Goal: Task Accomplishment & Management: Manage account settings

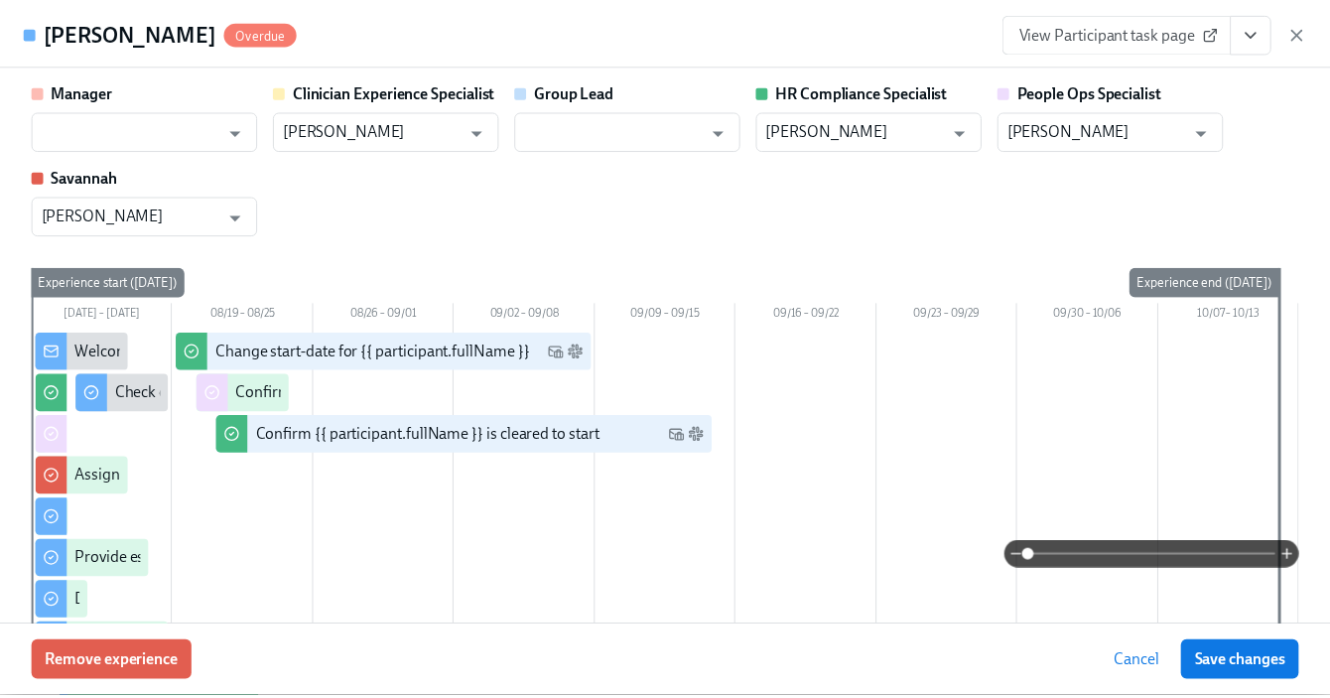
scroll to position [156, 0]
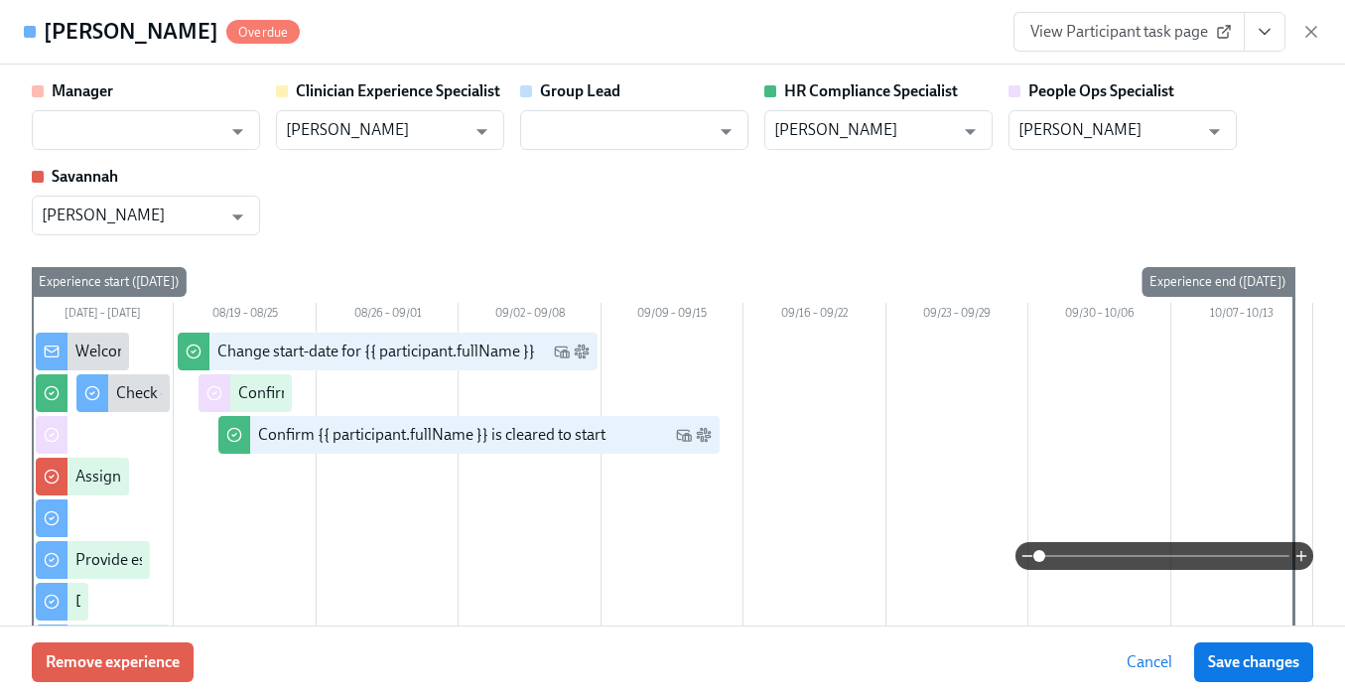
click at [1319, 28] on icon "button" at bounding box center [1311, 32] width 20 height 20
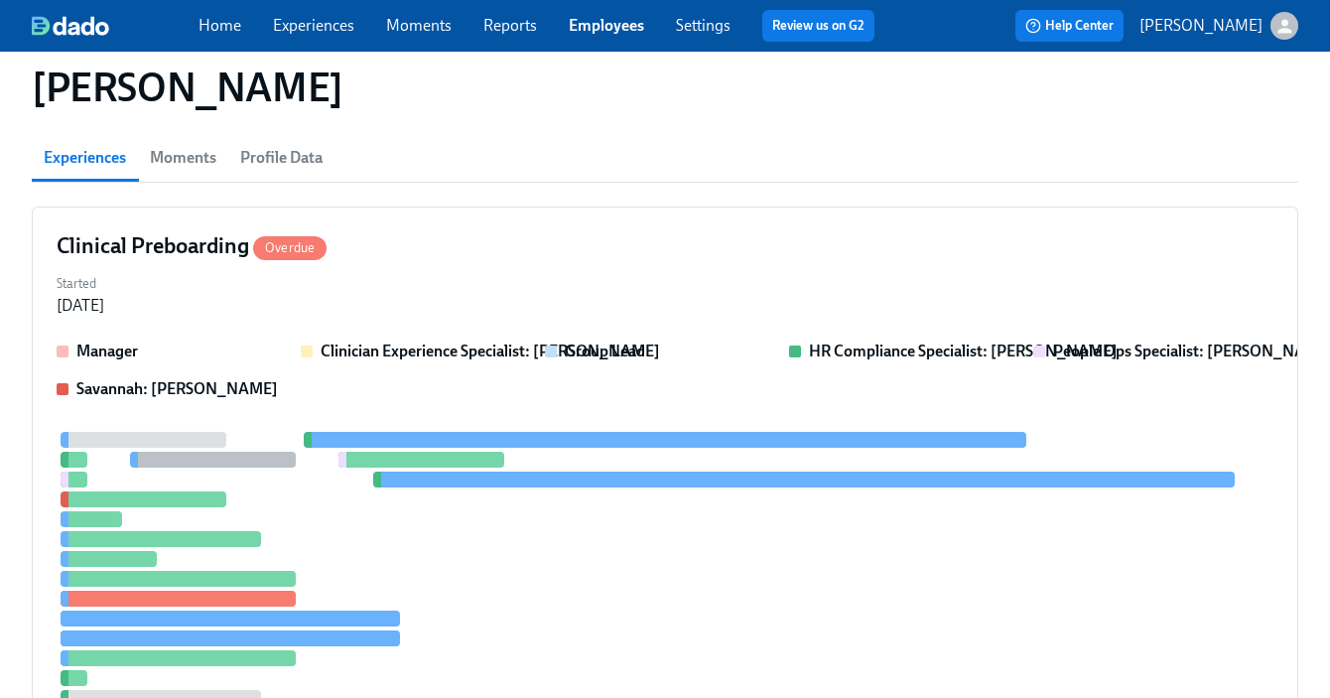
click at [610, 33] on link "Employees" at bounding box center [606, 25] width 75 height 19
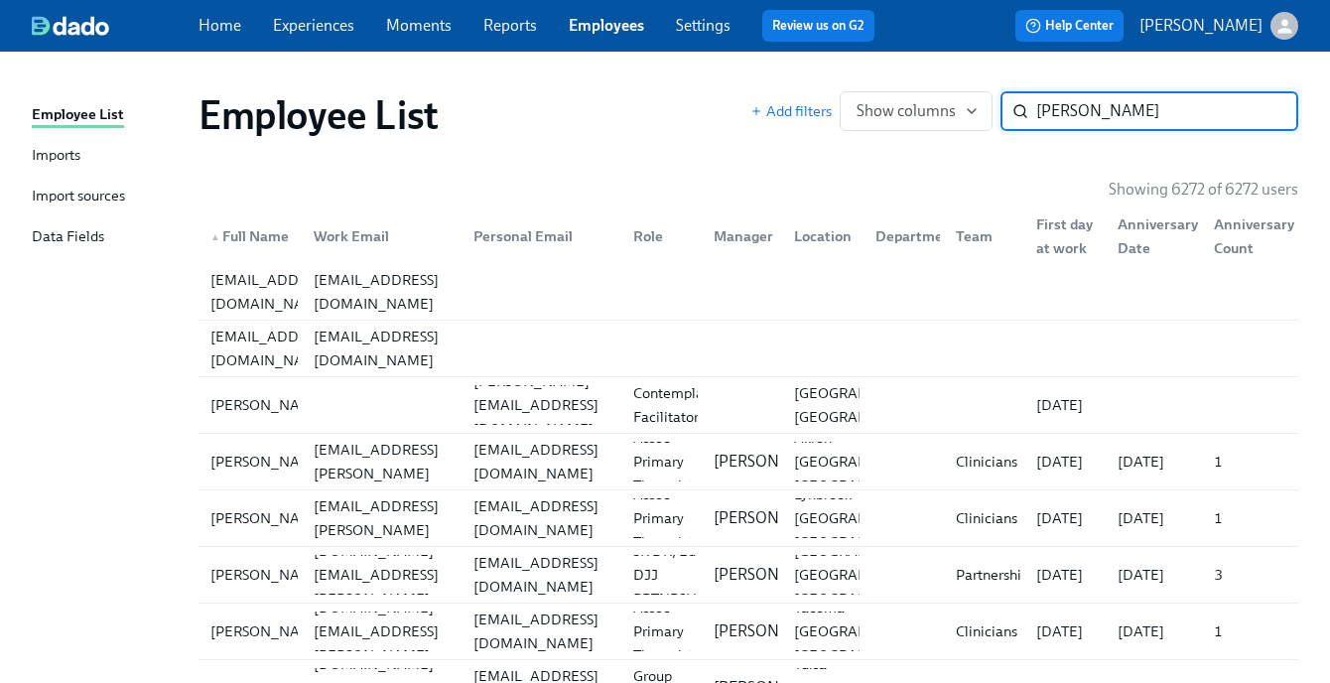
type input "hayes"
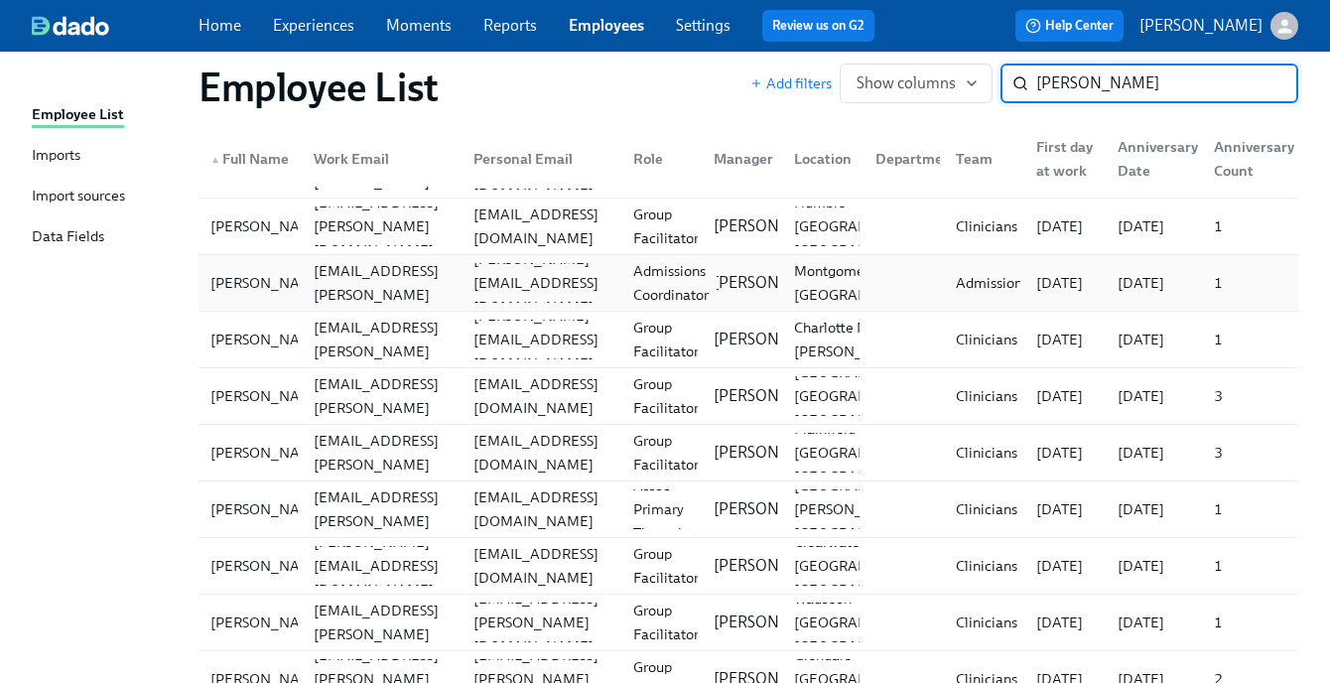
scroll to position [363, 0]
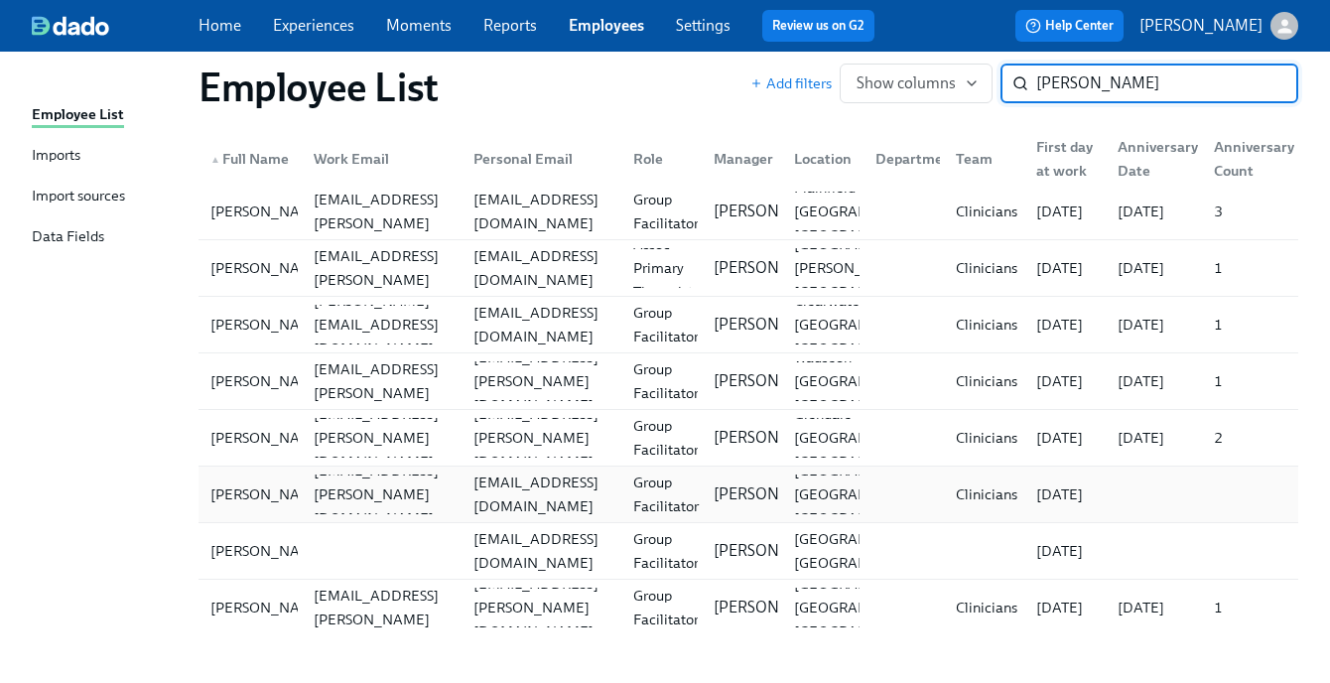
click at [670, 492] on div "Group Facilitator" at bounding box center [665, 494] width 81 height 48
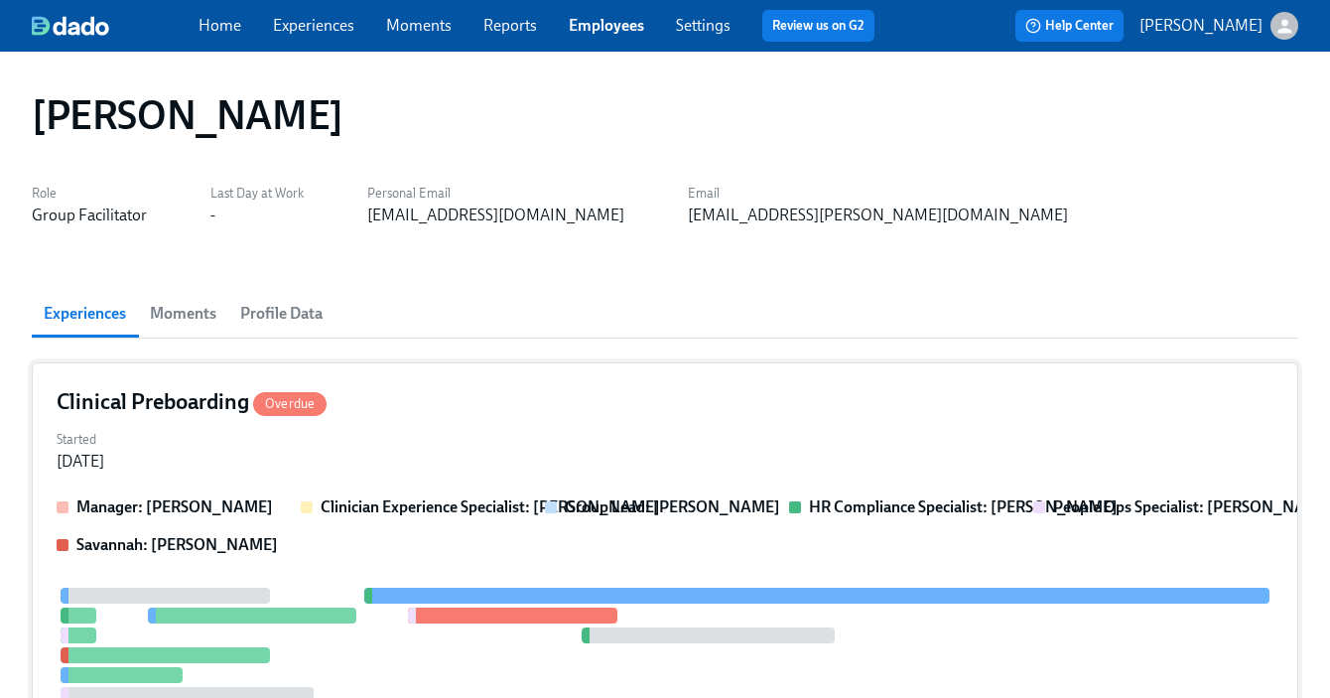
click at [666, 488] on div "Clinical Preboarding Overdue Started Aug 07, 2025 Manager: Will Wischhusen Clin…" at bounding box center [665, 659] width 1267 height 594
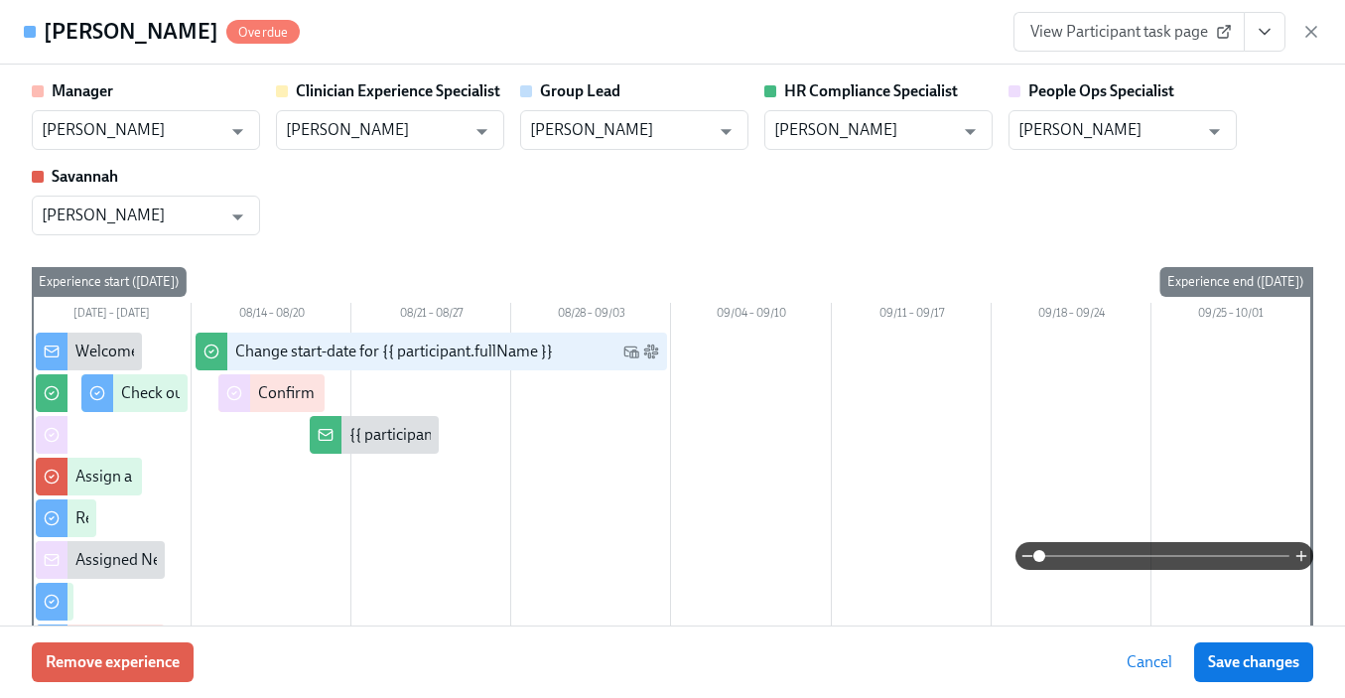
click at [1262, 37] on icon "View task page" at bounding box center [1265, 32] width 20 height 20
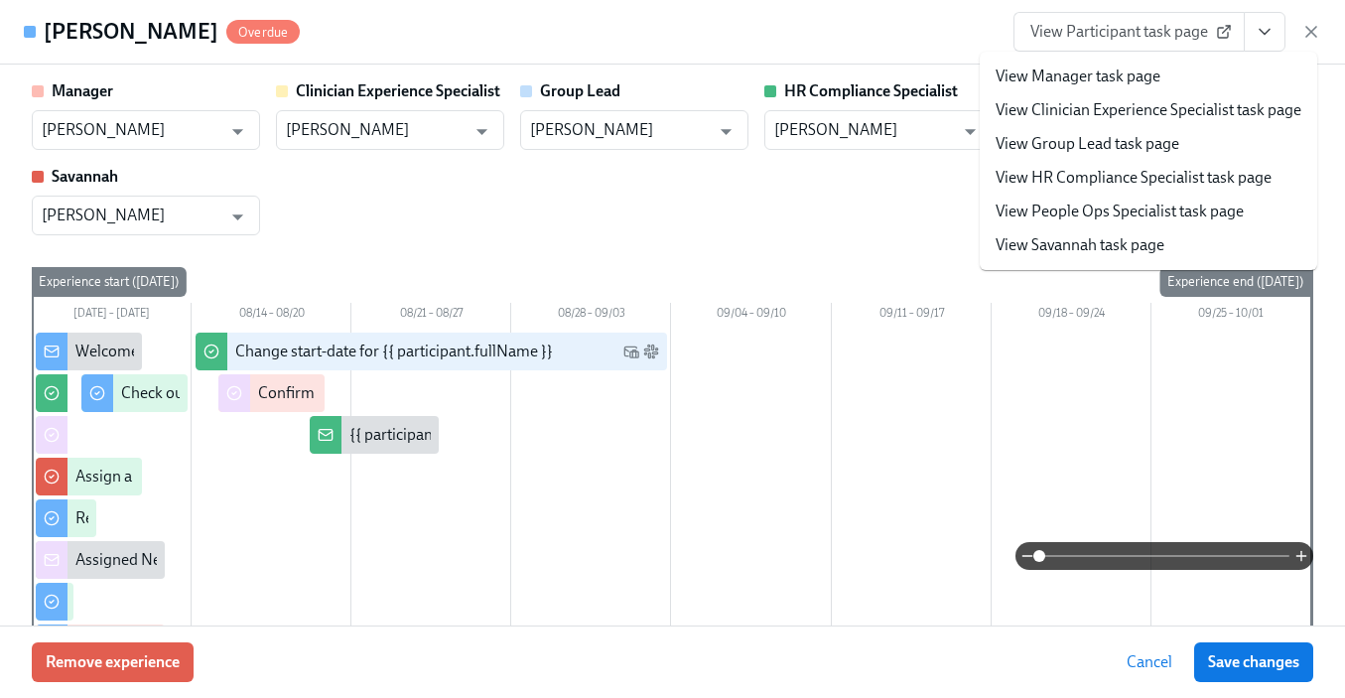
click at [1138, 206] on link "View People Ops Specialist task page" at bounding box center [1120, 212] width 248 height 22
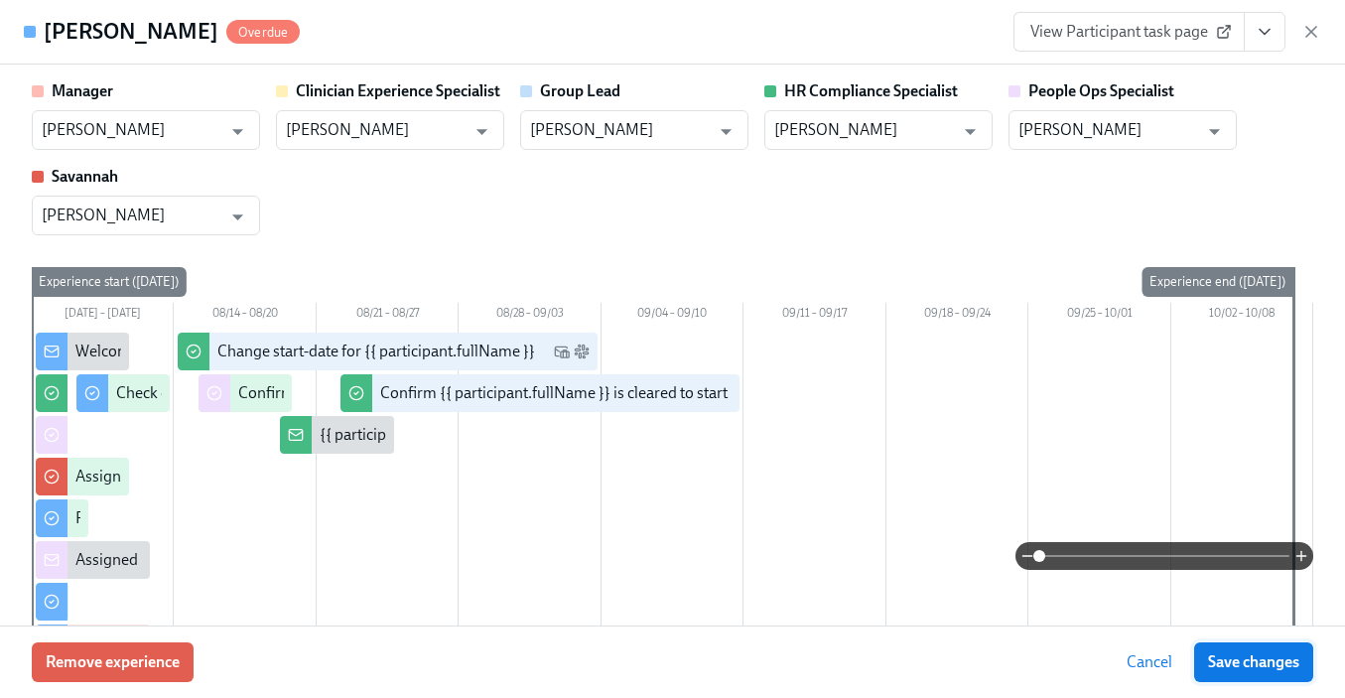
click at [1231, 658] on span "Save changes" at bounding box center [1253, 662] width 91 height 20
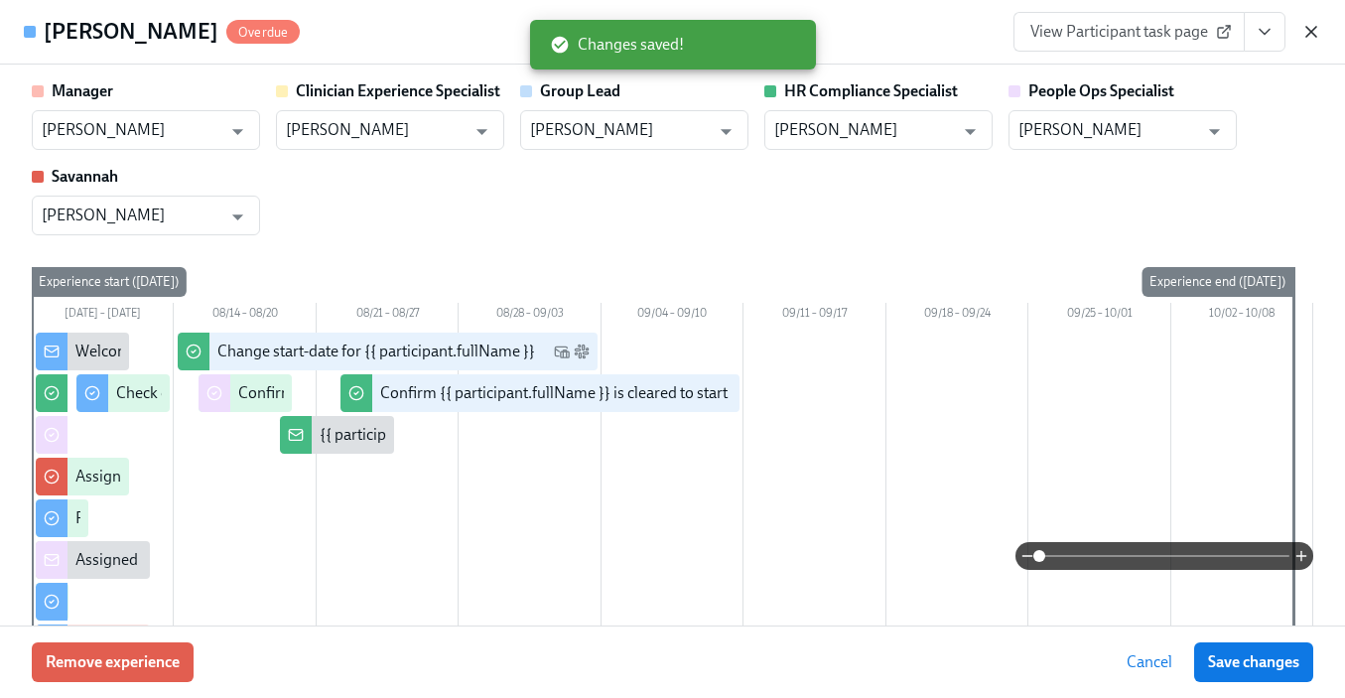
click at [1309, 35] on icon "button" at bounding box center [1311, 32] width 20 height 20
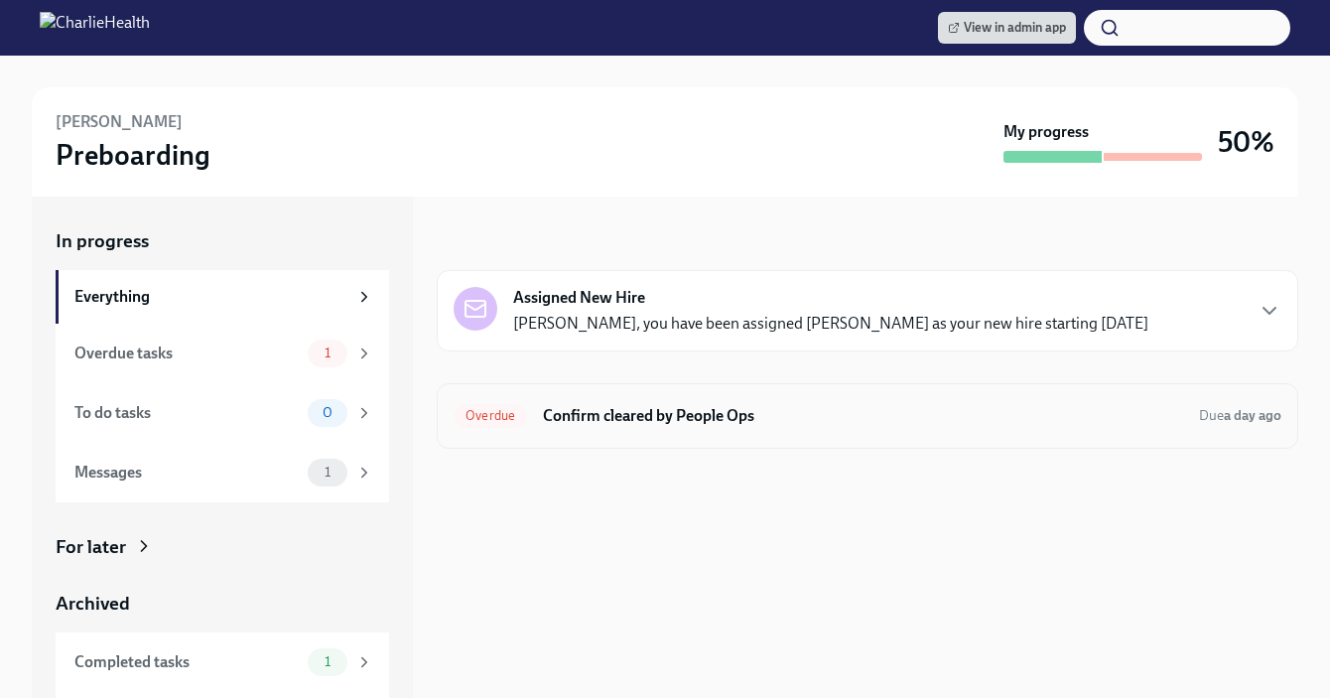
click at [658, 405] on h6 "Confirm cleared by People Ops" at bounding box center [863, 416] width 640 height 22
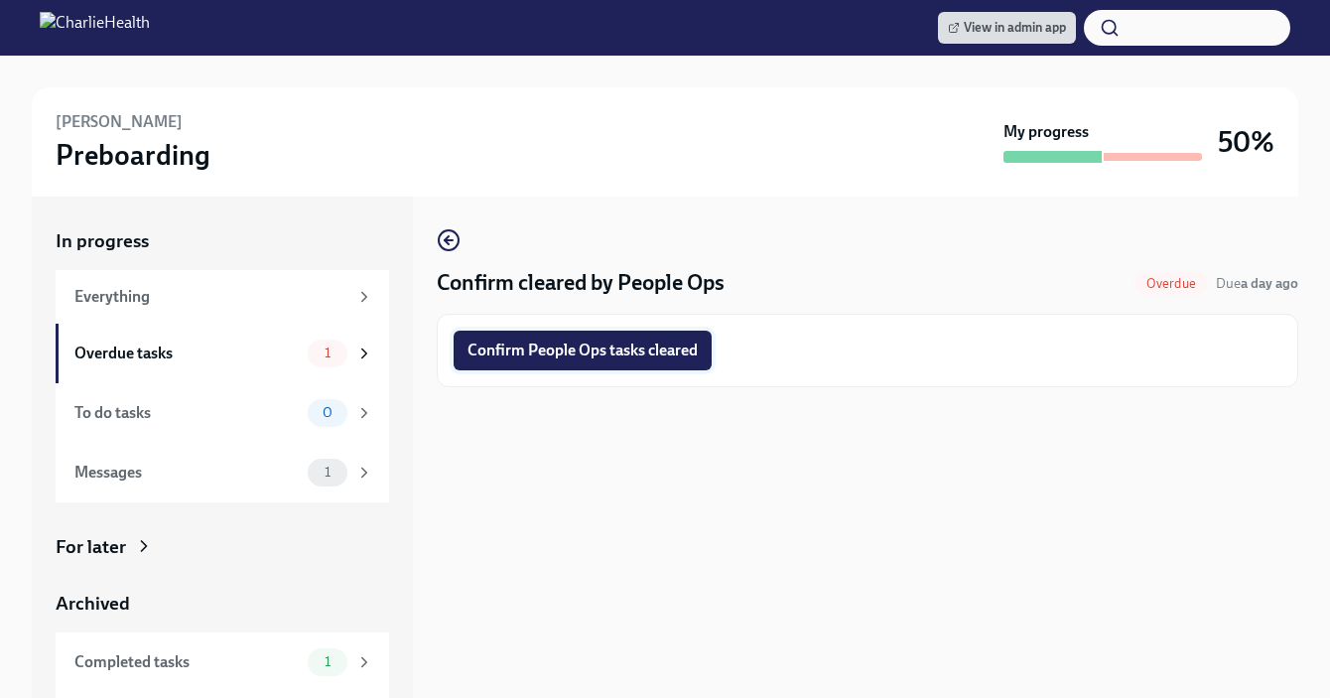
click at [623, 352] on span "Confirm People Ops tasks cleared" at bounding box center [583, 350] width 230 height 20
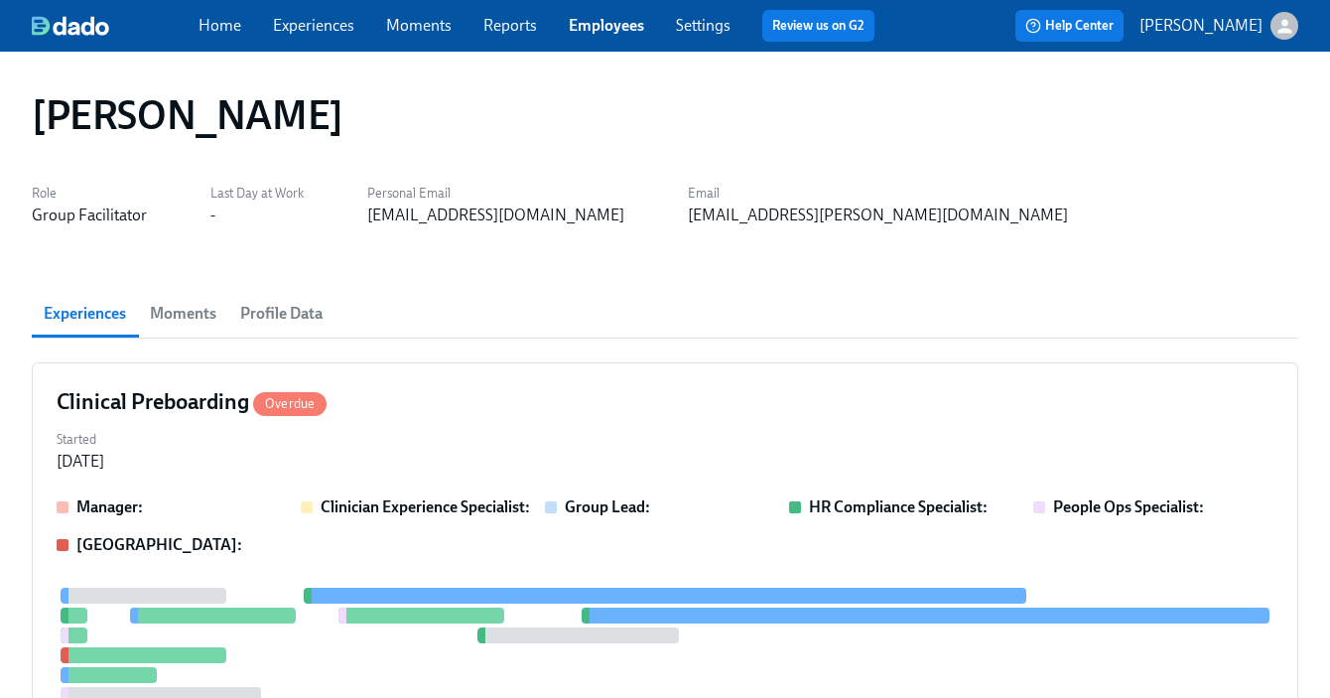
click at [590, 30] on link "Employees" at bounding box center [606, 25] width 75 height 19
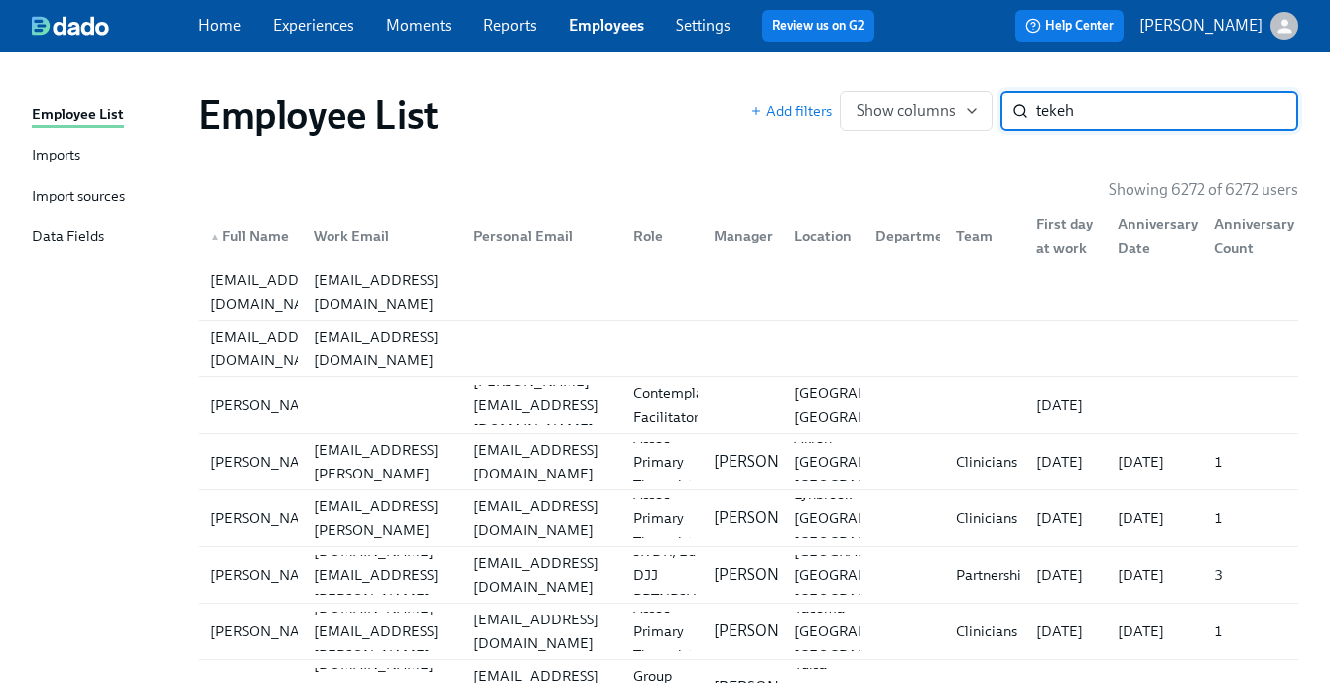
type input "tekeh"
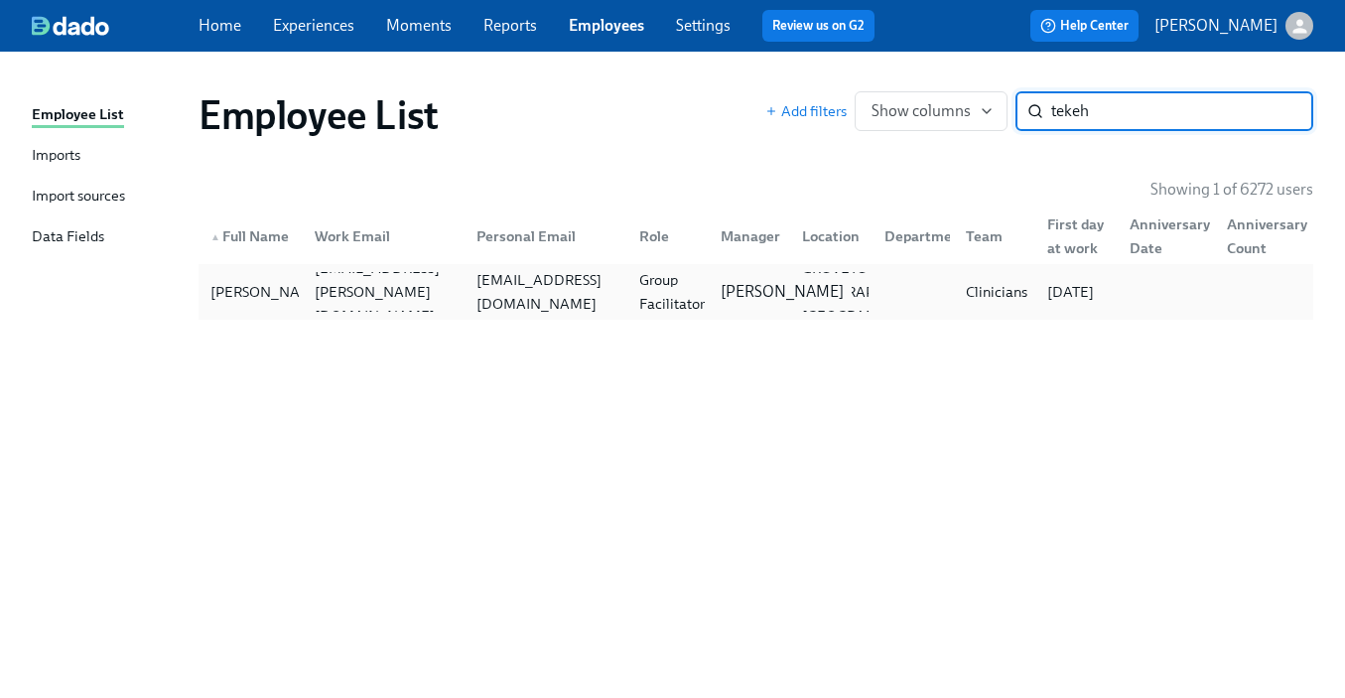
click at [766, 281] on p "Sarah Dunn" at bounding box center [782, 292] width 123 height 22
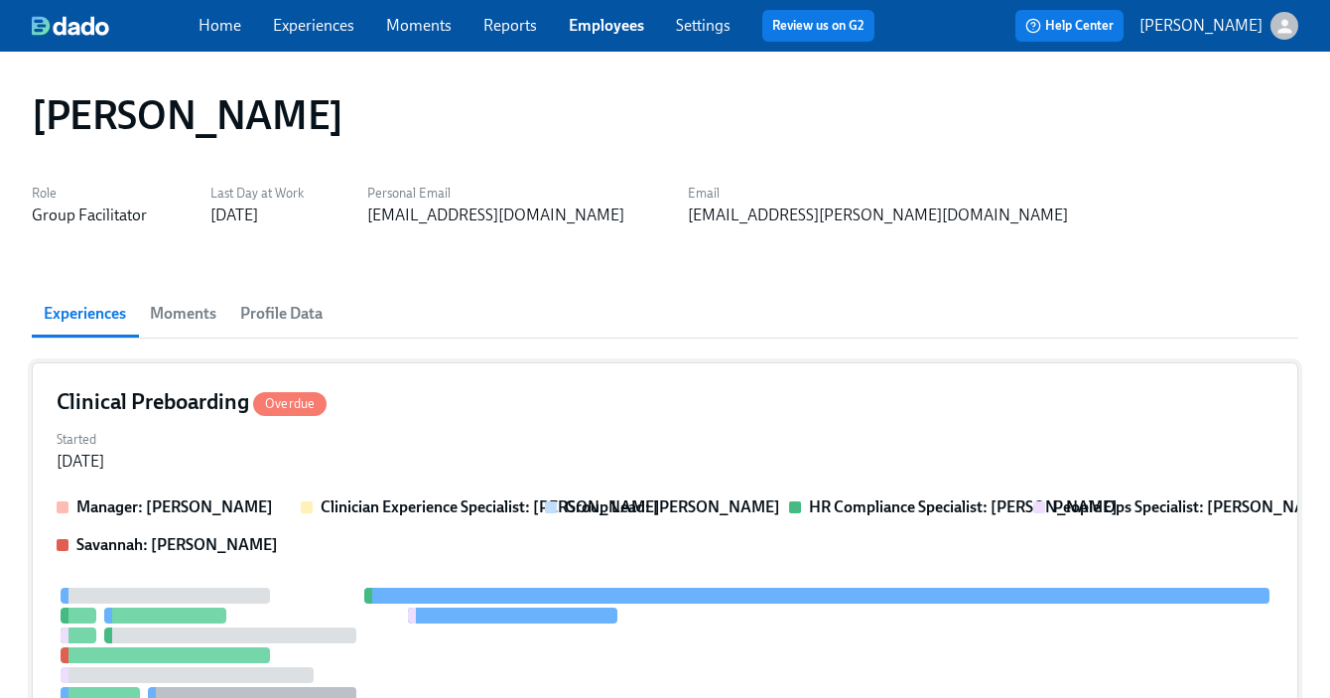
click at [637, 397] on div "Clinical Preboarding Overdue" at bounding box center [665, 402] width 1217 height 30
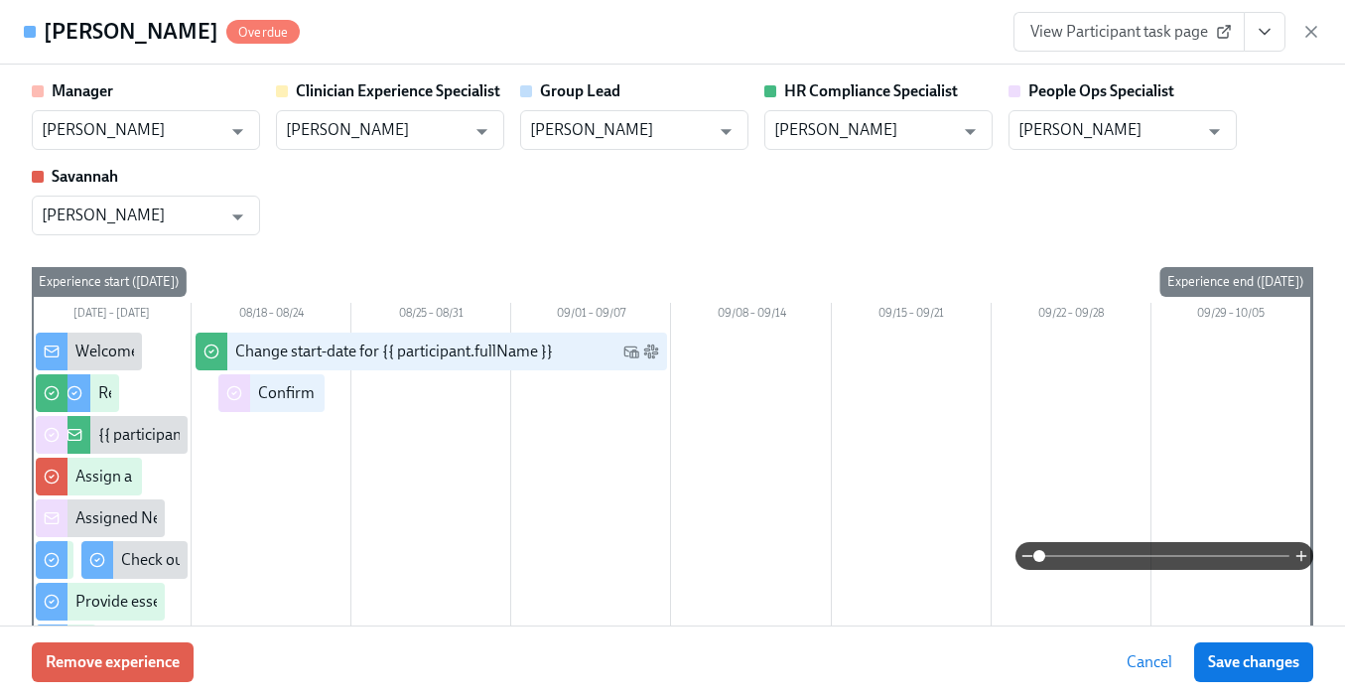
click at [1263, 31] on icon "View task page" at bounding box center [1265, 32] width 10 height 5
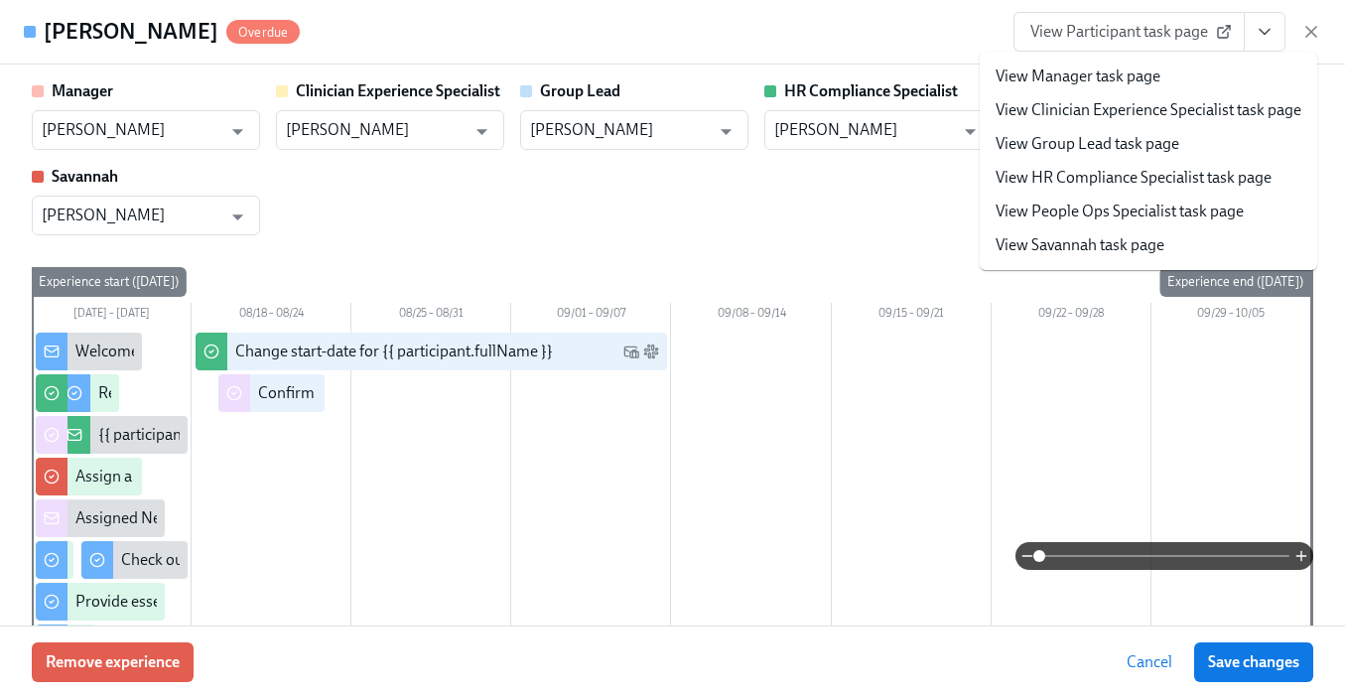
click at [1180, 222] on li "View People Ops Specialist task page" at bounding box center [1148, 212] width 337 height 34
click at [1051, 216] on link "View People Ops Specialist task page" at bounding box center [1120, 212] width 248 height 22
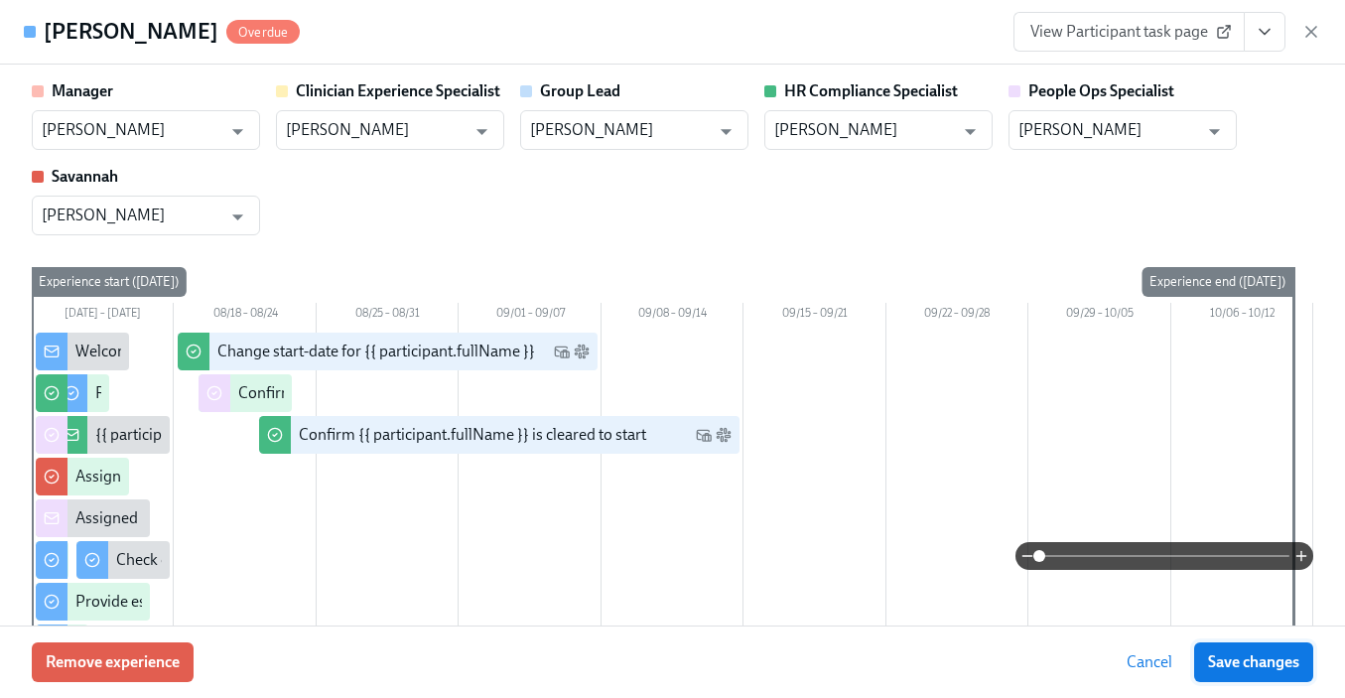
click at [1281, 654] on span "Save changes" at bounding box center [1253, 662] width 91 height 20
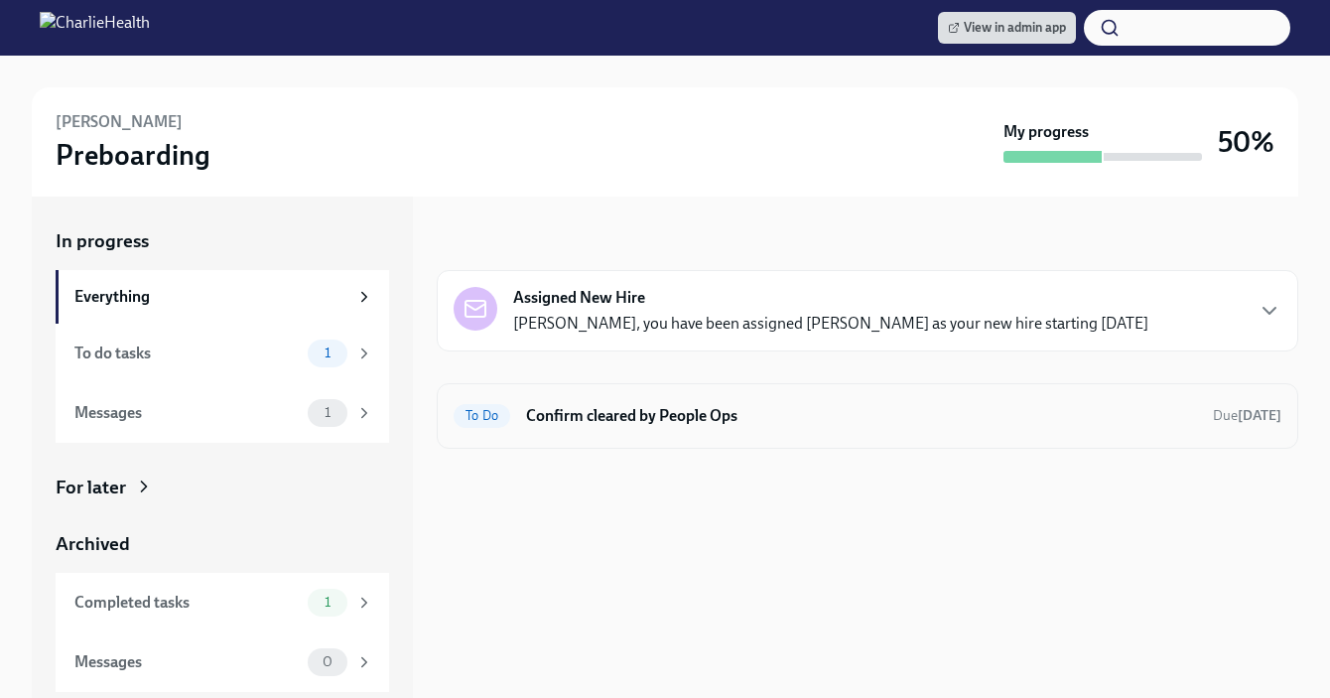
click at [715, 413] on h6 "Confirm cleared by People Ops" at bounding box center [861, 416] width 671 height 22
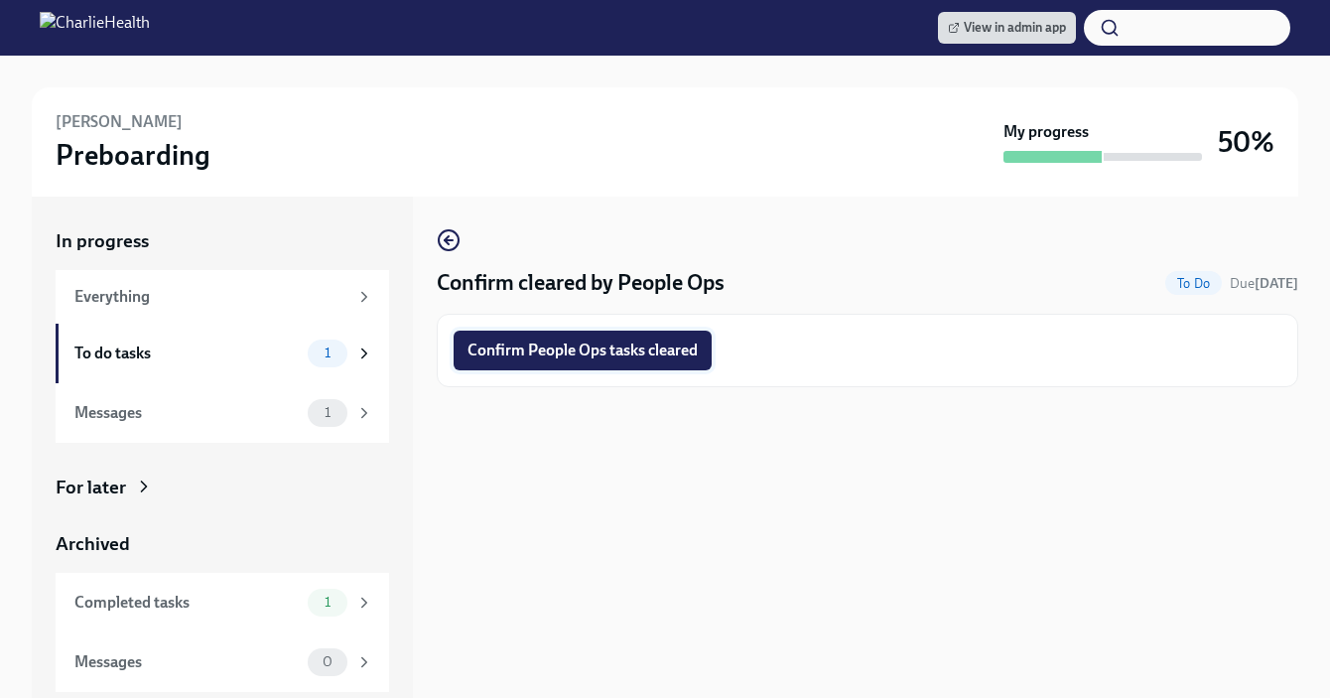
click at [679, 337] on button "Confirm People Ops tasks cleared" at bounding box center [583, 351] width 258 height 40
